Goal: Task Accomplishment & Management: Use online tool/utility

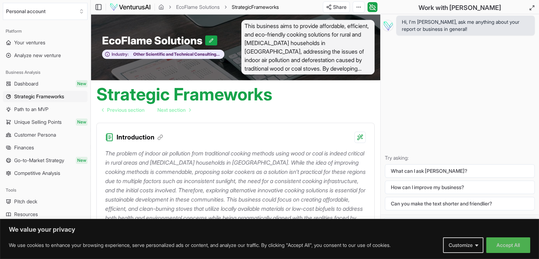
click at [119, 7] on img at bounding box center [129, 7] width 41 height 8
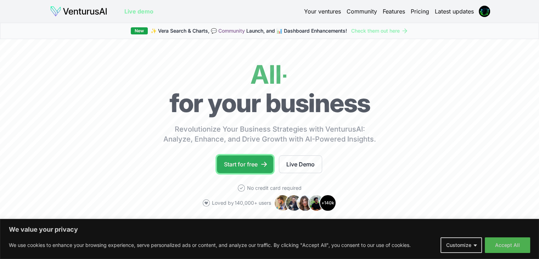
click at [248, 158] on link "Start for free" at bounding box center [245, 164] width 56 height 18
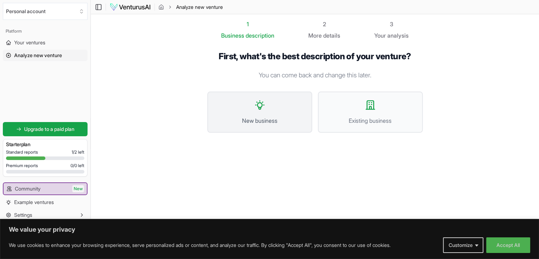
click at [271, 125] on button "New business" at bounding box center [259, 111] width 105 height 41
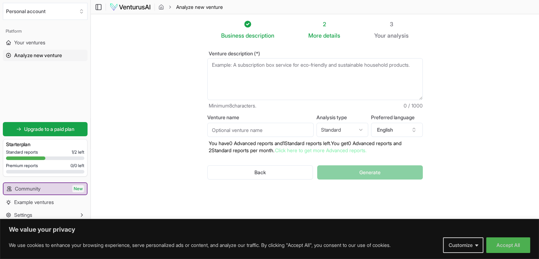
click at [300, 92] on textarea "Venture description (*)" at bounding box center [314, 79] width 215 height 42
type textarea "m"
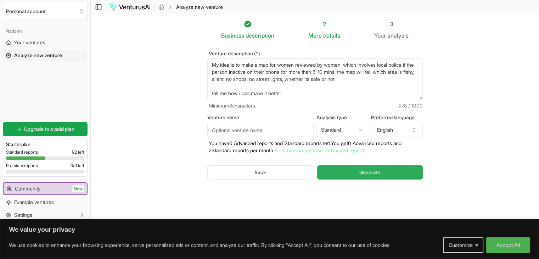
type textarea "My idea is to make a map for women reviewed by women, which involves local poli…"
click at [370, 171] on span "Generate" at bounding box center [369, 172] width 21 height 7
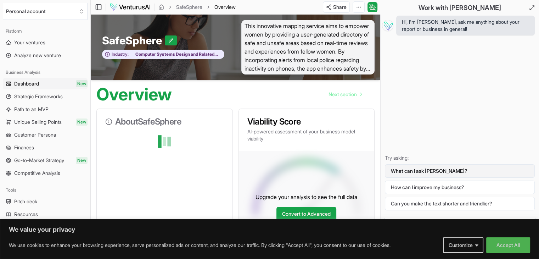
click at [402, 176] on button "What can I ask [PERSON_NAME]?" at bounding box center [460, 170] width 150 height 13
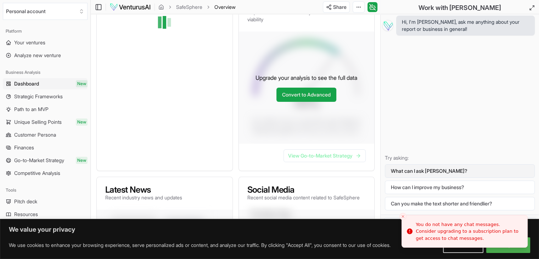
scroll to position [120, 0]
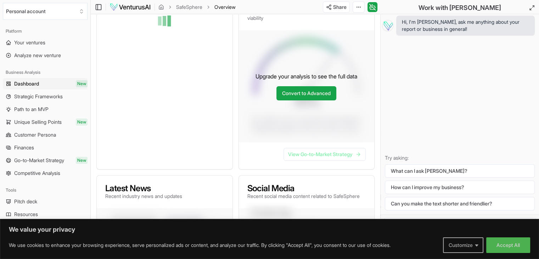
click at [470, 243] on button "Customize" at bounding box center [463, 245] width 40 height 16
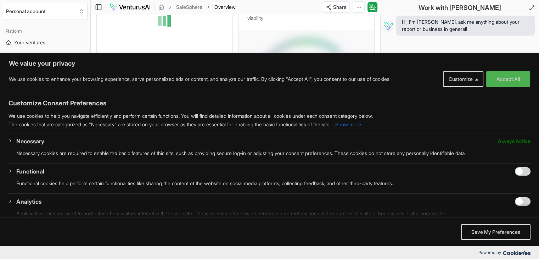
click at [507, 140] on span "Always Active" at bounding box center [514, 141] width 33 height 8
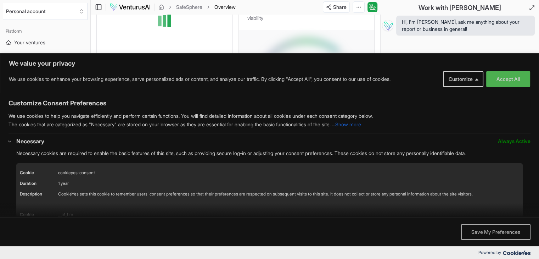
click at [485, 230] on button "Save My Preferences" at bounding box center [495, 232] width 69 height 16
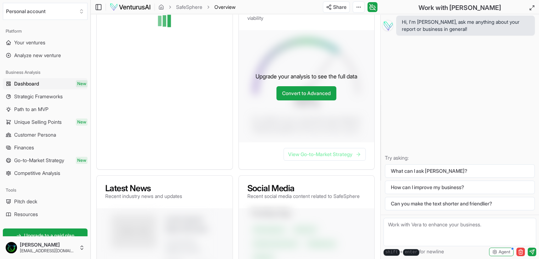
click at [420, 234] on textarea at bounding box center [459, 231] width 153 height 28
click at [403, 169] on button "What can I ask [PERSON_NAME]?" at bounding box center [460, 170] width 150 height 13
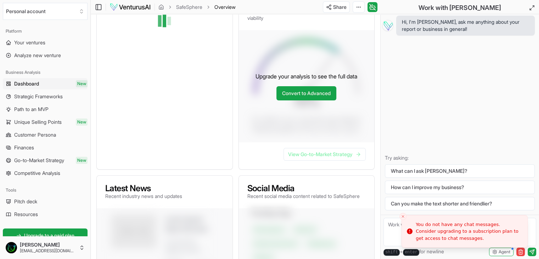
click at [403, 215] on icon "Close toast" at bounding box center [403, 216] width 4 height 4
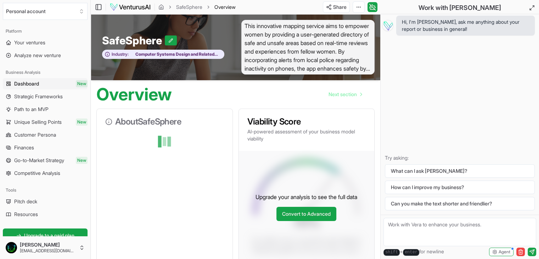
scroll to position [0, 0]
click at [404, 238] on textarea at bounding box center [459, 231] width 153 height 28
type textarea "abc"
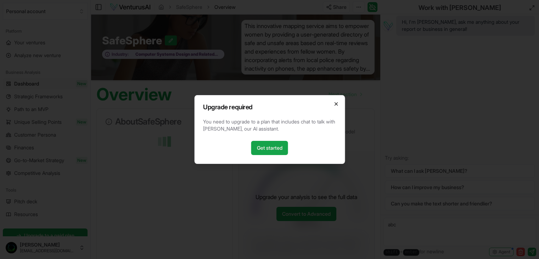
click at [336, 106] on icon "button" at bounding box center [336, 104] width 6 height 6
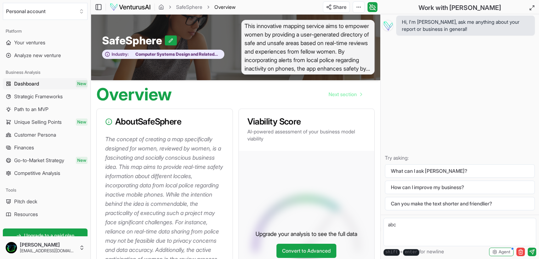
click at [294, 46] on span "This innovative mapping service aims to empower women by providing a user-gener…" at bounding box center [308, 47] width 134 height 55
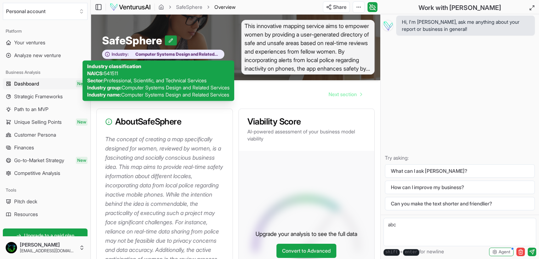
click at [174, 42] on button at bounding box center [171, 40] width 12 height 10
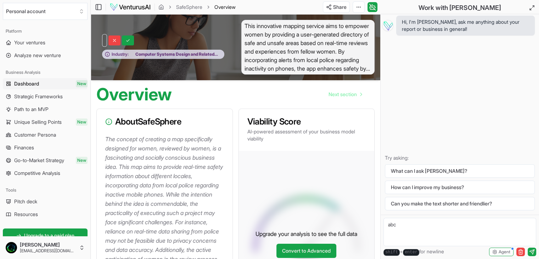
click at [139, 54] on span "Computer Systems Design and Related Services" at bounding box center [175, 54] width 92 height 6
click at [260, 131] on p "AI-powered assessment of your business model viability" at bounding box center [306, 135] width 119 height 14
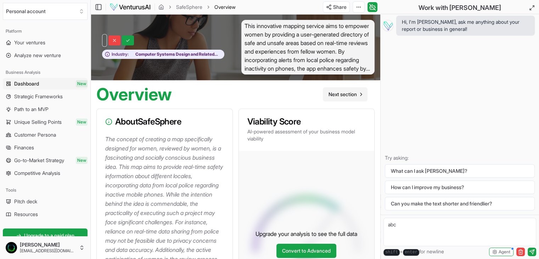
click at [340, 100] on link "Next section" at bounding box center [345, 94] width 45 height 14
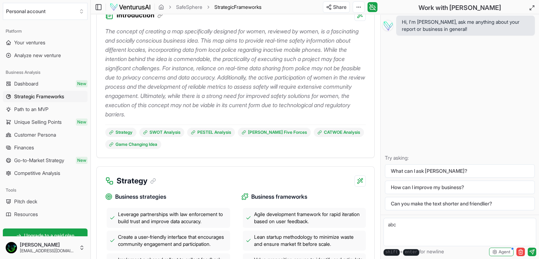
scroll to position [121, 0]
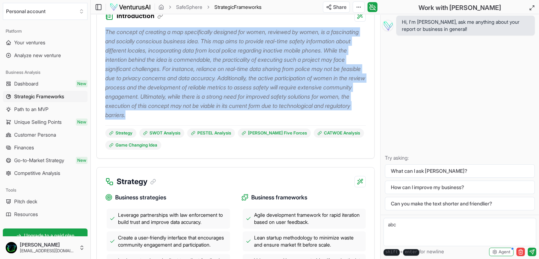
drag, startPoint x: 106, startPoint y: 28, endPoint x: 284, endPoint y: 115, distance: 197.7
click at [284, 115] on p "The concept of creating a map specifically designed for women, reviewed by wome…" at bounding box center [235, 73] width 260 height 92
copy p "The concept of creating a map specifically designed for women, reviewed by wome…"
